Goal: Task Accomplishment & Management: Complete application form

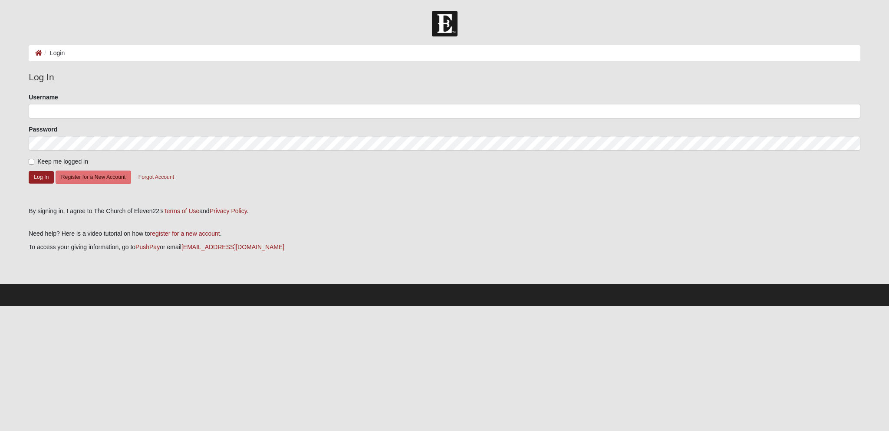
type input "hogovo"
click at [41, 179] on button "Log In" at bounding box center [41, 177] width 25 height 13
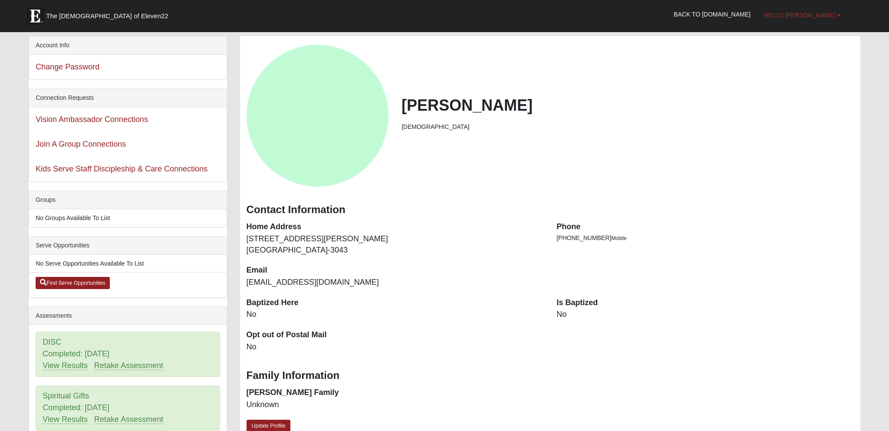
click at [833, 20] on link "Hello [PERSON_NAME]" at bounding box center [802, 15] width 90 height 22
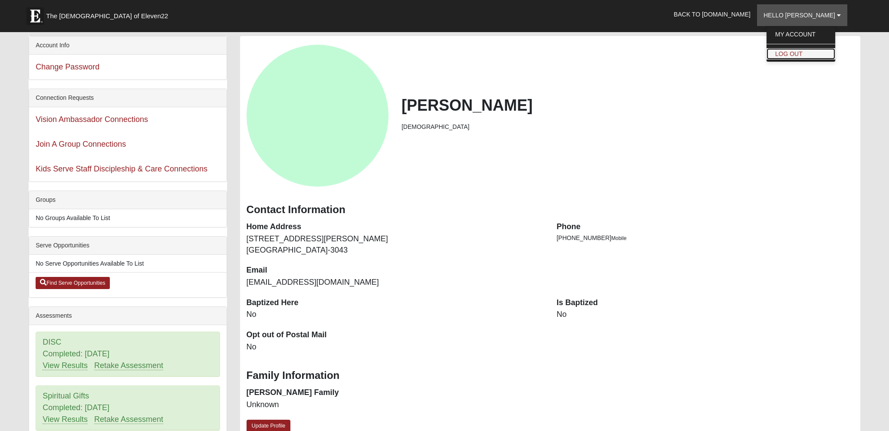
click at [817, 55] on link "Log Out" at bounding box center [801, 53] width 69 height 11
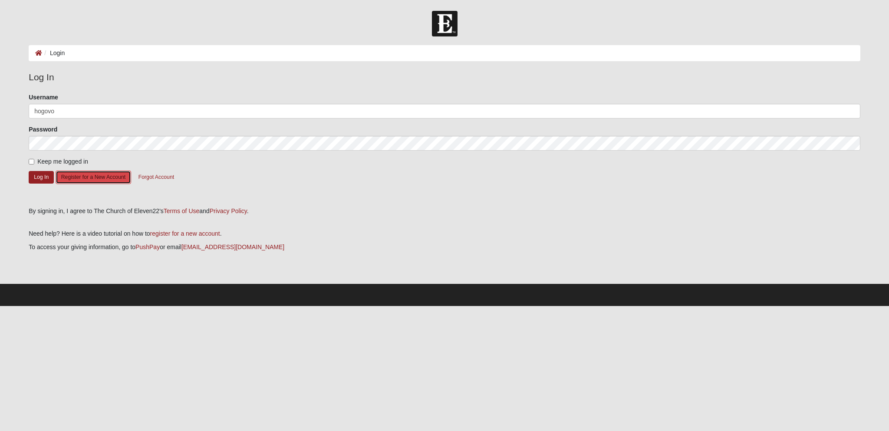
click at [108, 175] on button "Register for a New Account" at bounding box center [94, 177] width 76 height 13
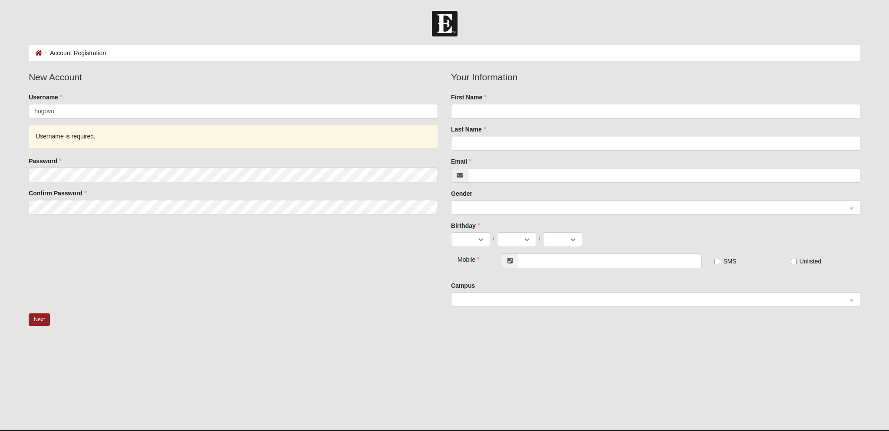
click at [446, 29] on img at bounding box center [445, 24] width 26 height 26
click at [446, 28] on img at bounding box center [445, 24] width 26 height 26
click at [35, 319] on button "Next" at bounding box center [39, 319] width 21 height 13
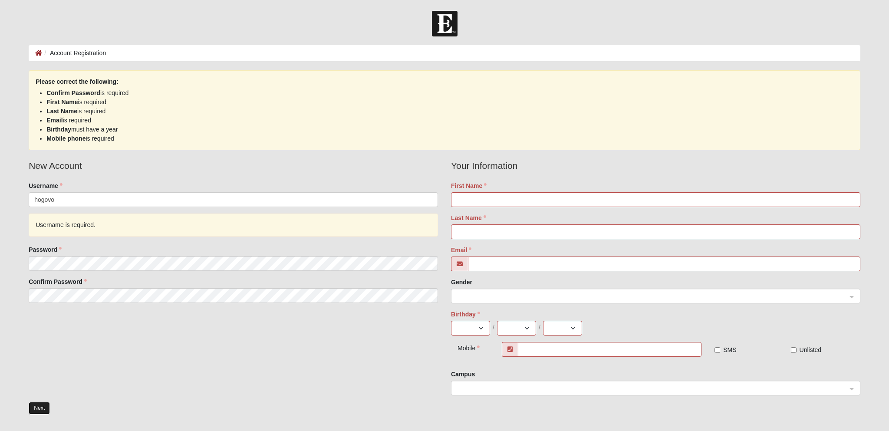
click at [35, 410] on button "Next" at bounding box center [39, 408] width 21 height 13
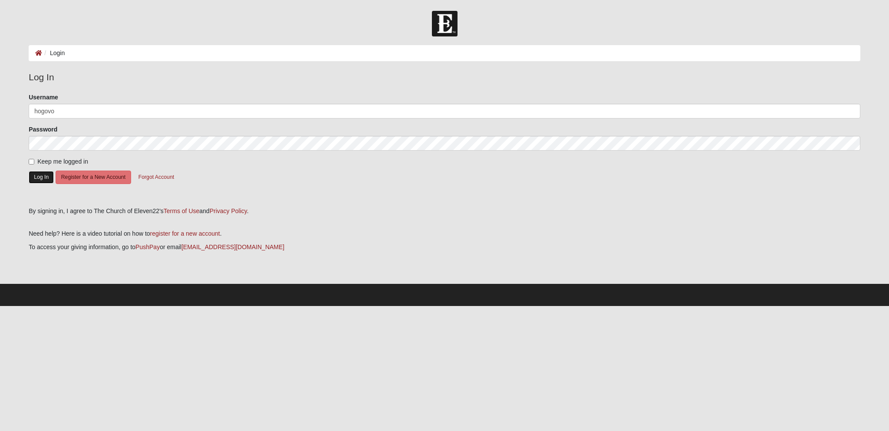
click at [40, 179] on button "Log In" at bounding box center [41, 177] width 25 height 13
